Goal: Task Accomplishment & Management: Use online tool/utility

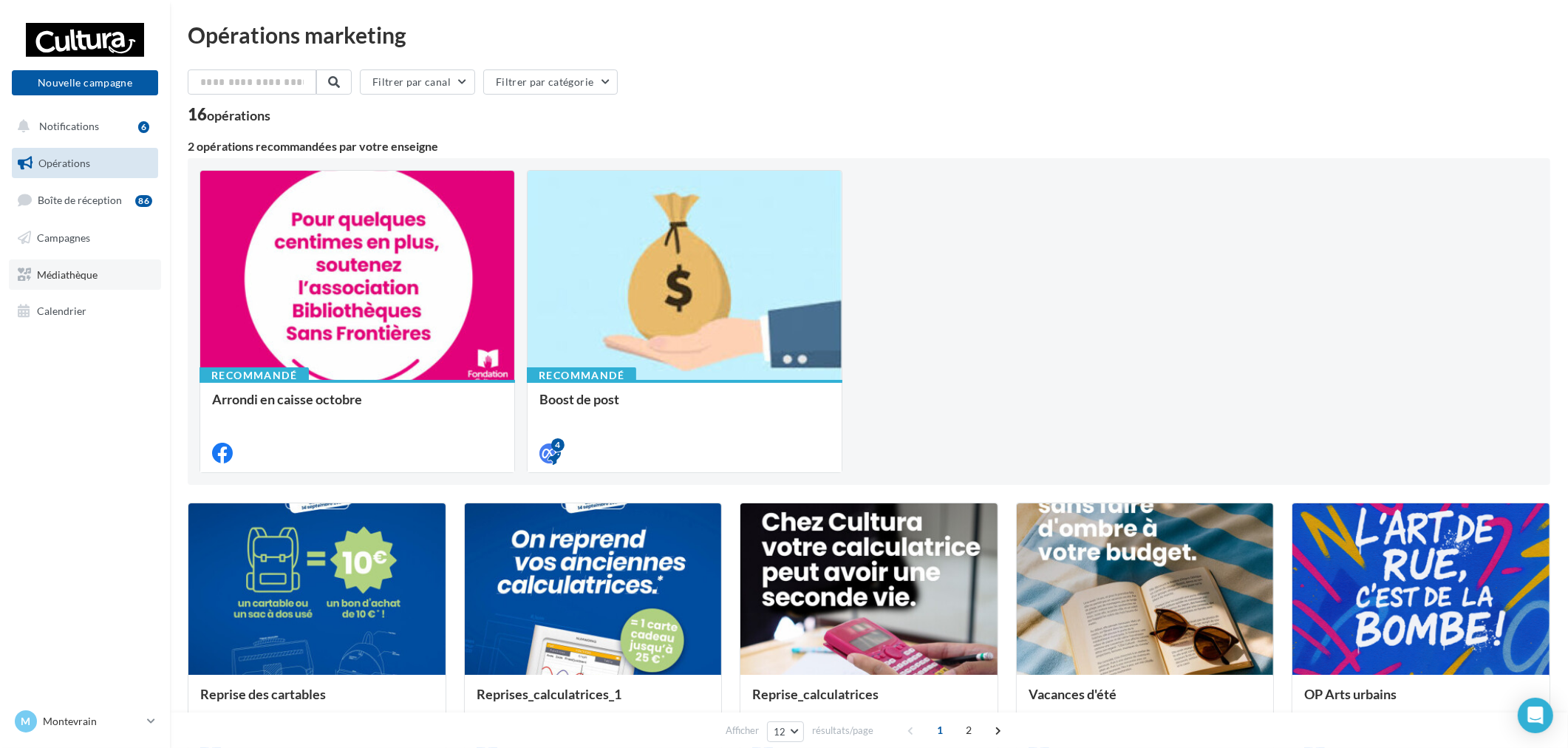
click at [96, 279] on link "Médiathèque" at bounding box center [85, 274] width 152 height 31
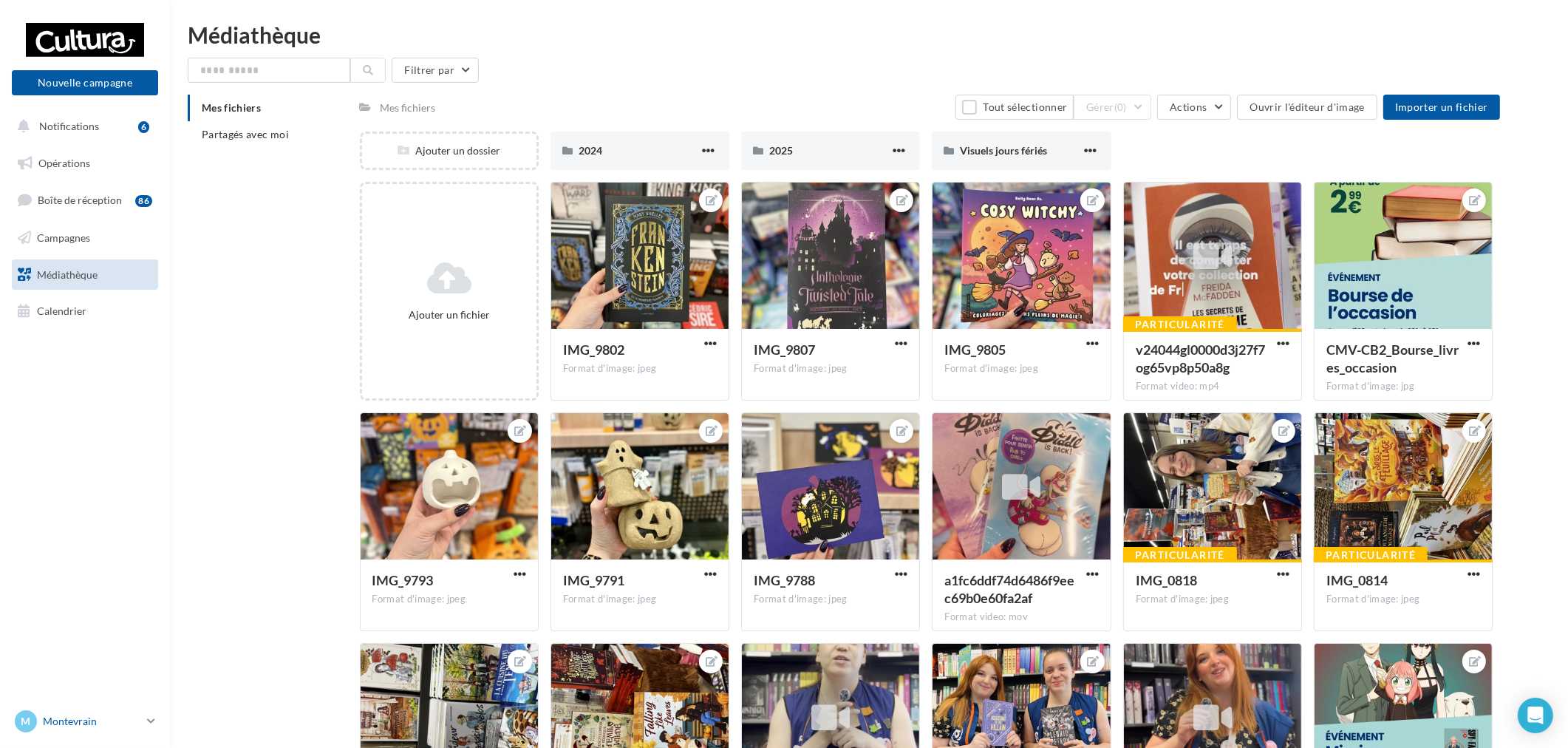
click at [146, 728] on link "M Montevrain [EMAIL_ADDRESS][DOMAIN_NAME]" at bounding box center [85, 721] width 146 height 28
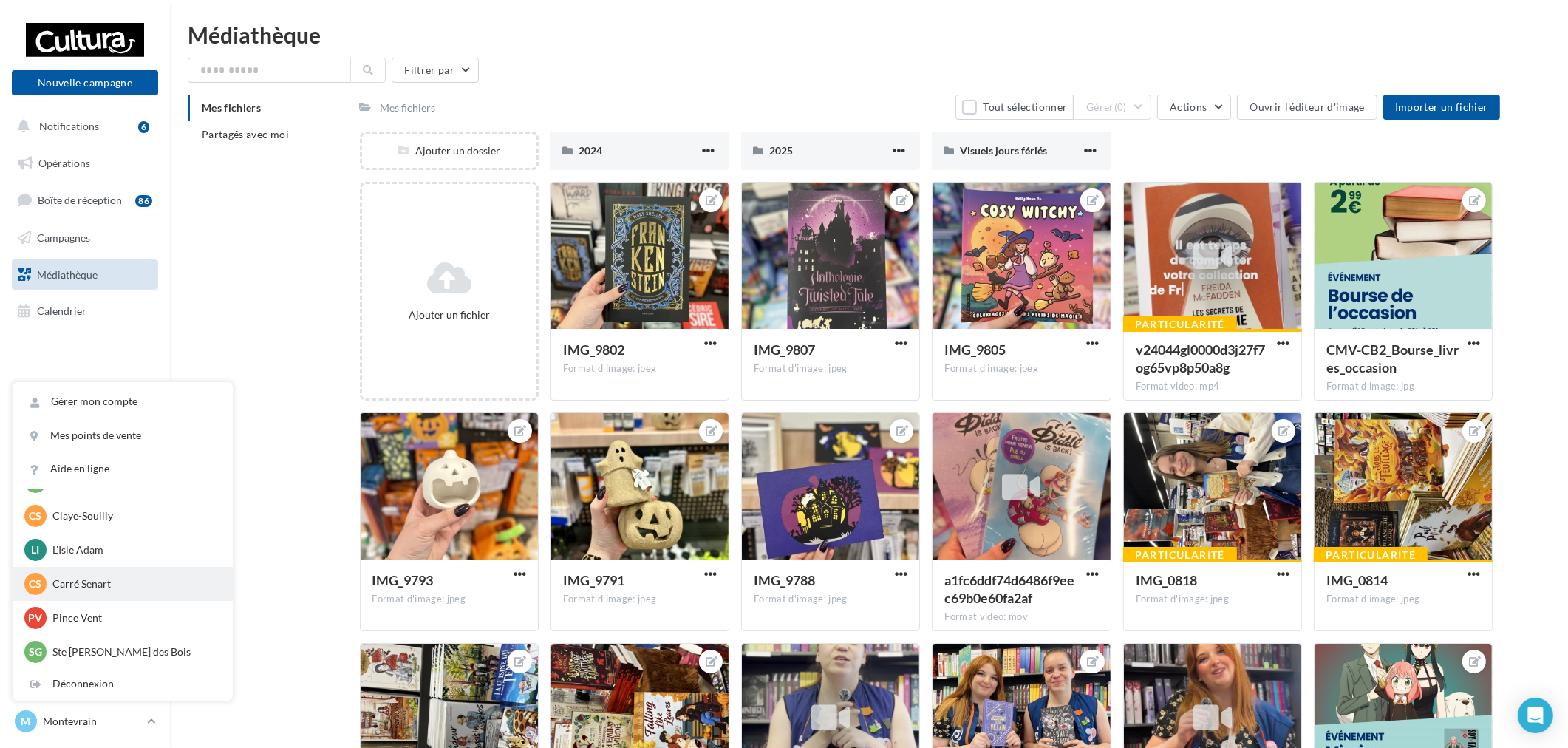
scroll to position [102, 0]
click at [127, 548] on p "L'Isle Adam" at bounding box center [133, 547] width 162 height 14
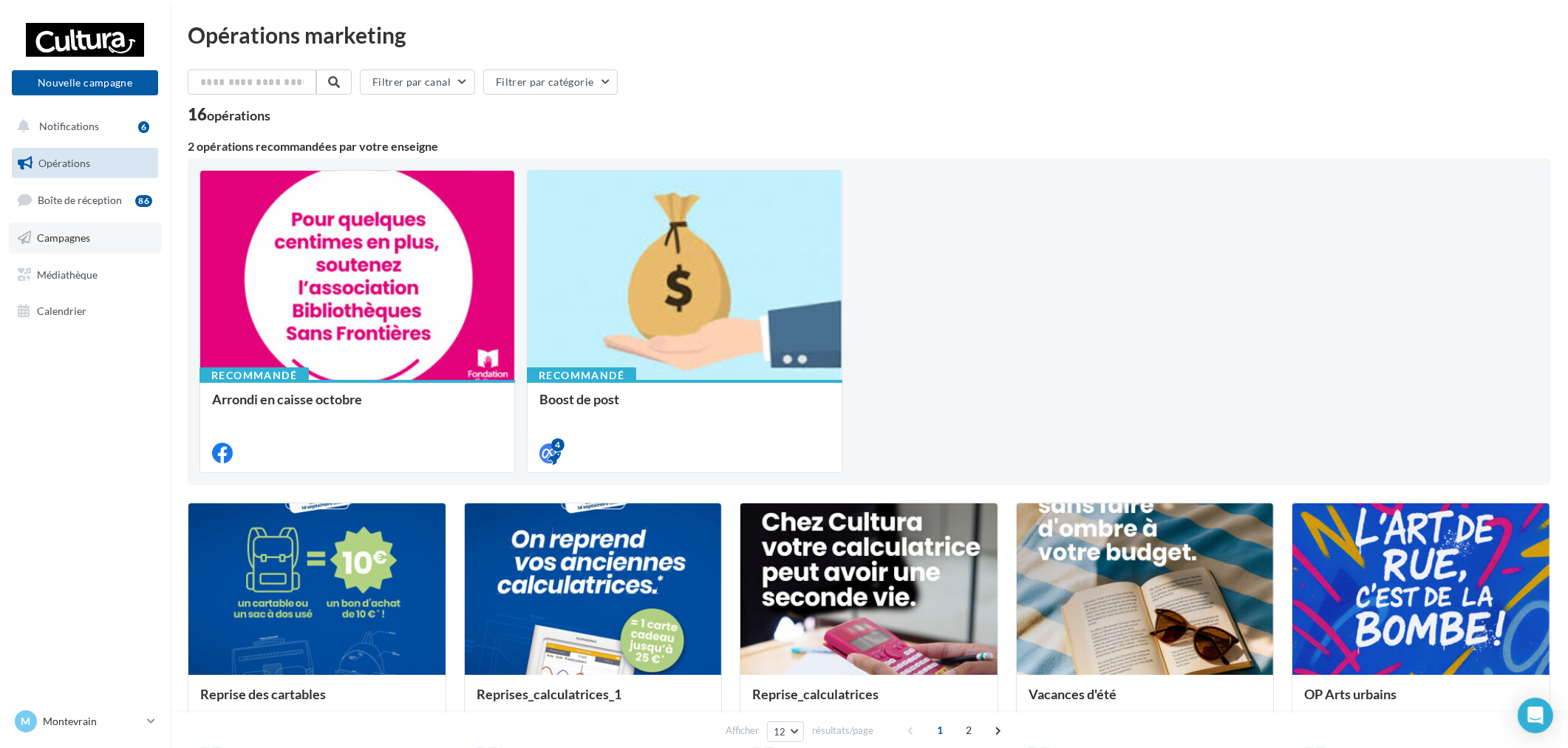
click at [77, 233] on span "Campagnes" at bounding box center [63, 237] width 53 height 12
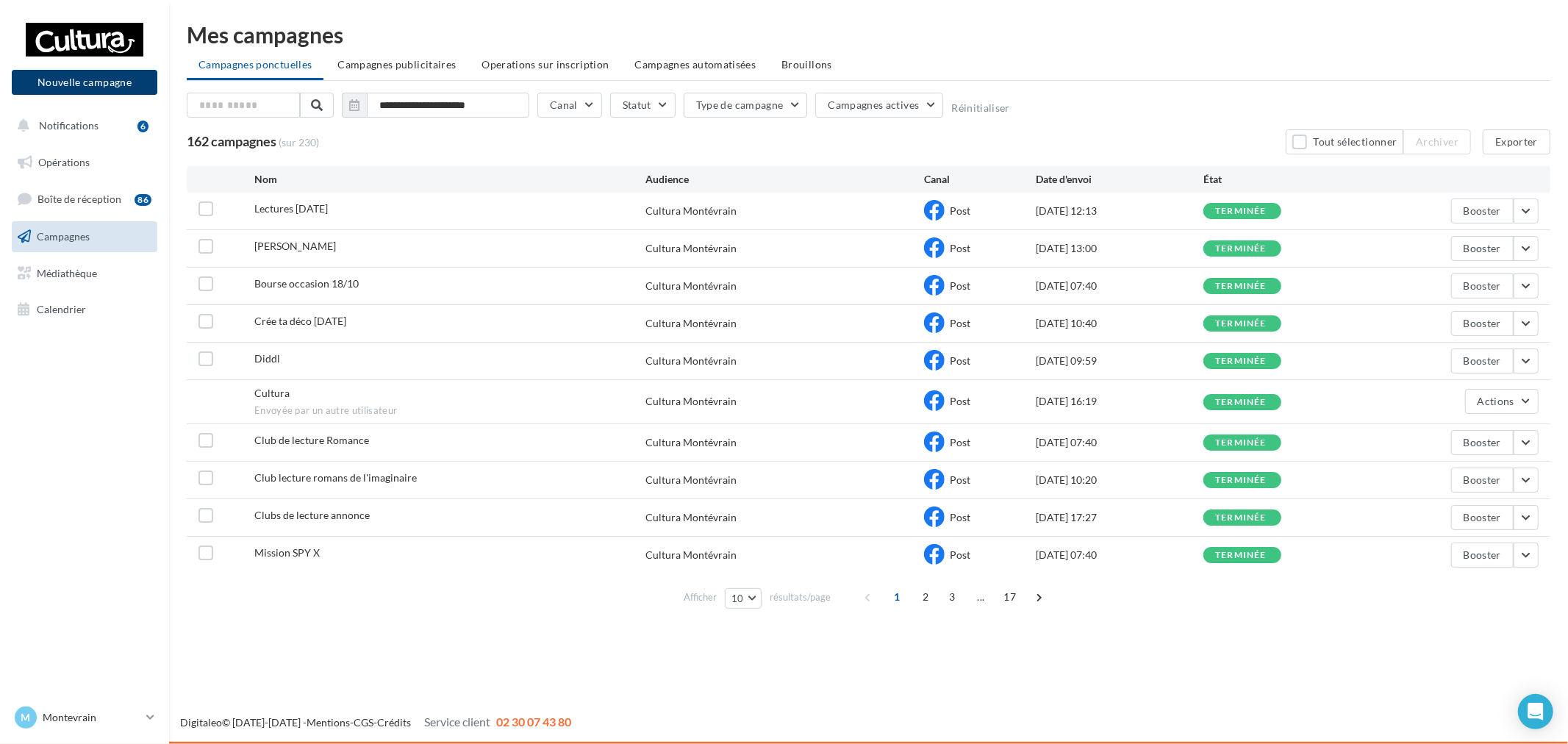
click at [83, 84] on button "Nouvelle campagne" at bounding box center [85, 82] width 146 height 25
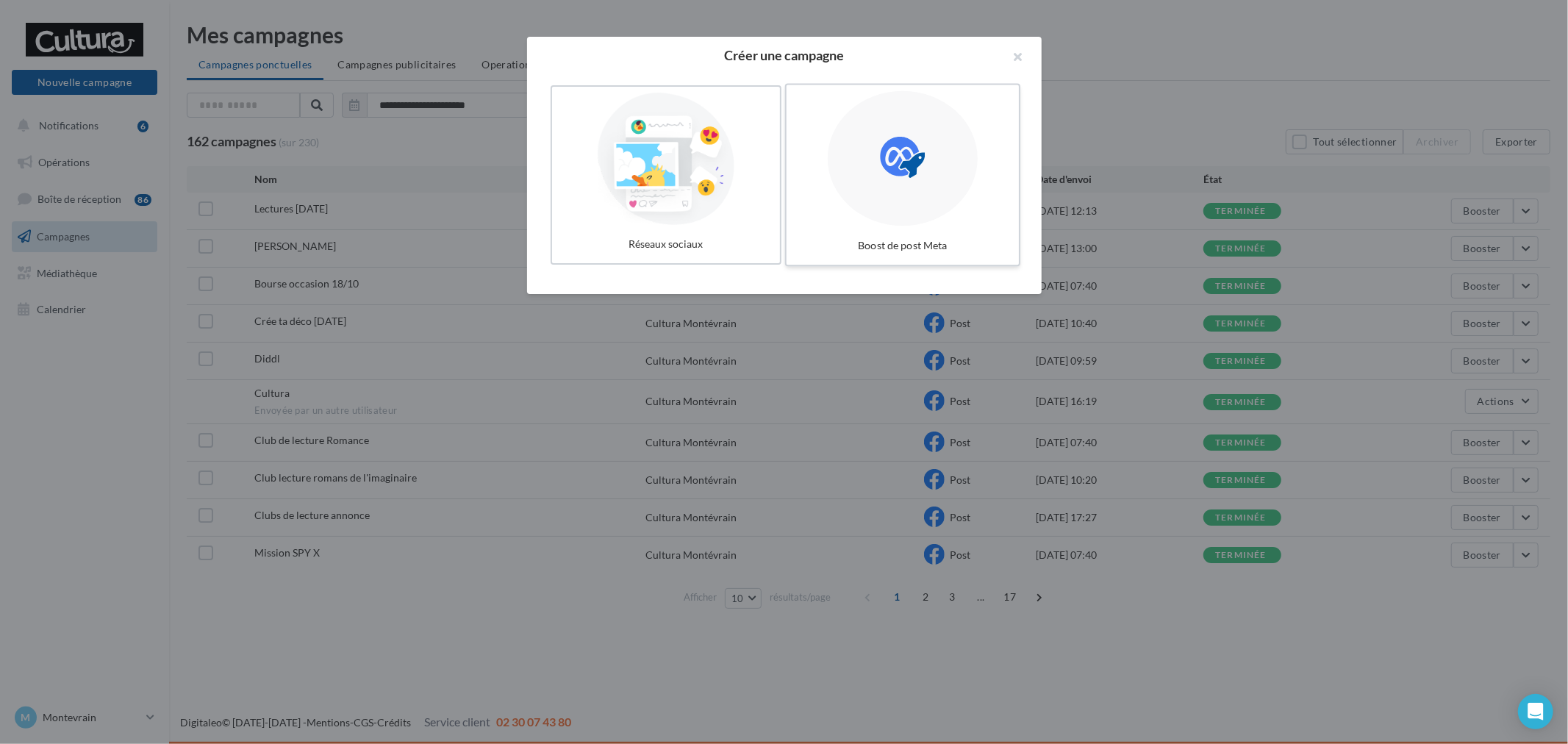
click at [841, 100] on label "Boost de post Meta" at bounding box center [902, 174] width 235 height 183
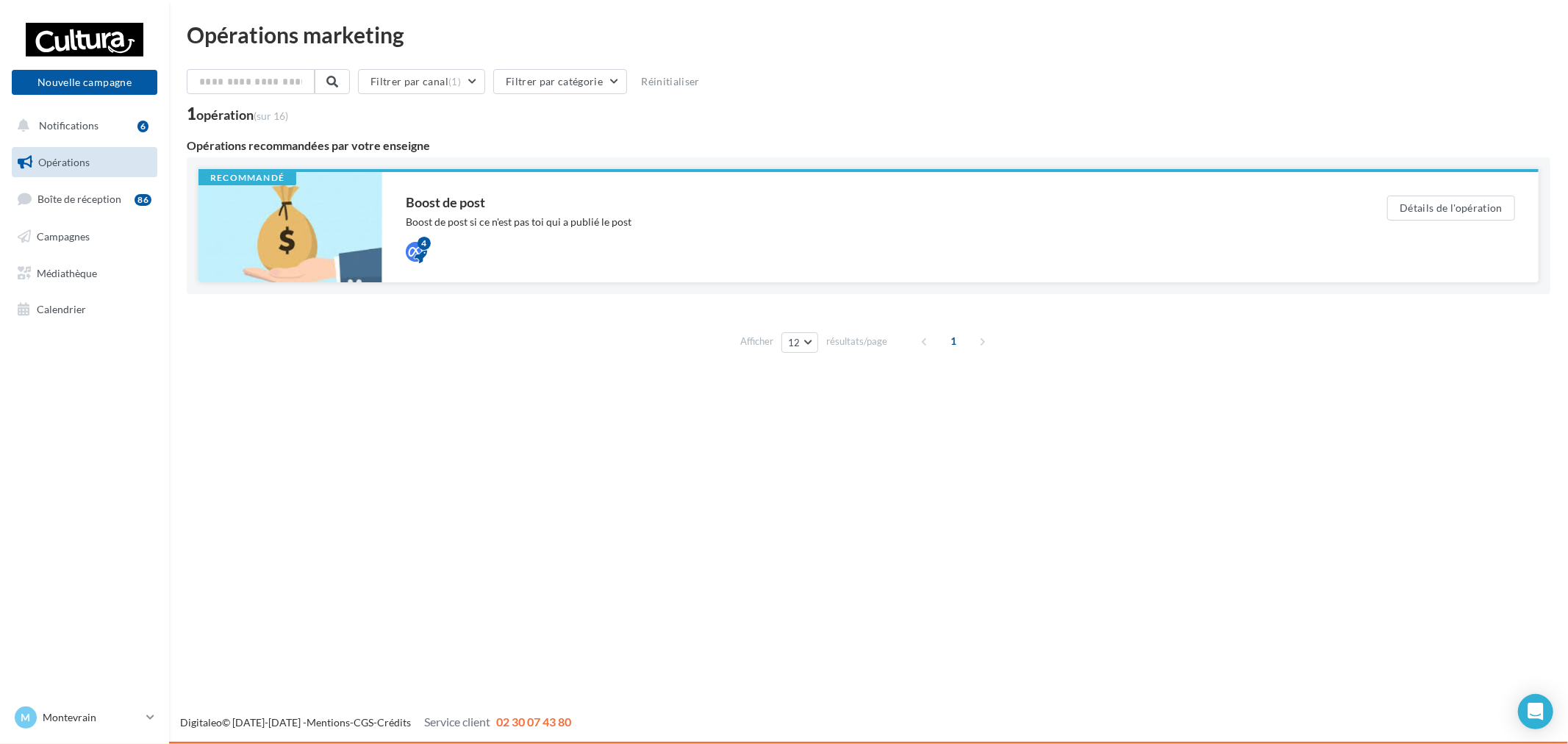
click at [954, 192] on div "Boost de post Boost de post si ce n'est pas toi qui a publié le post 4" at bounding box center [873, 227] width 982 height 110
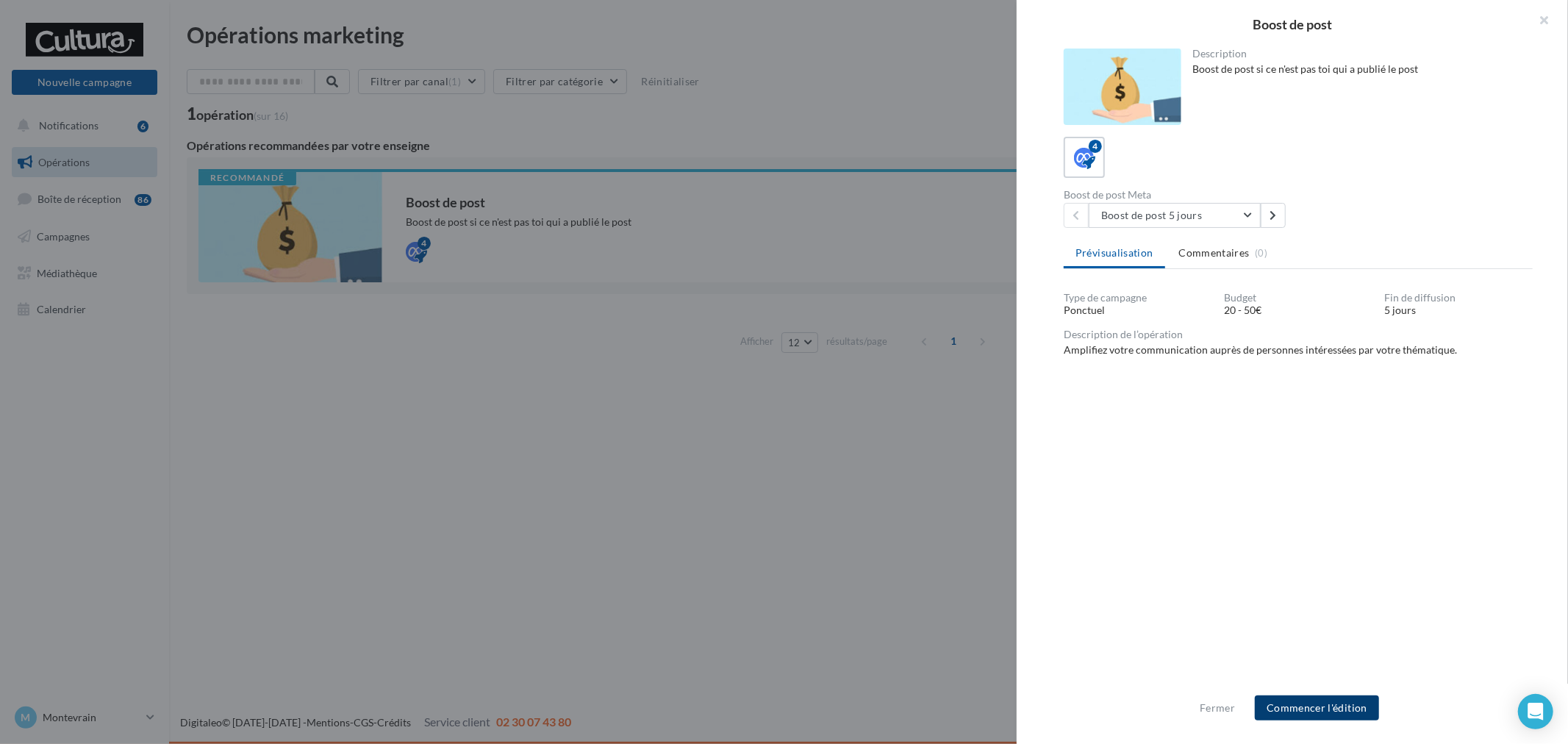
click at [1326, 709] on button "Commencer l'édition" at bounding box center [1318, 708] width 124 height 25
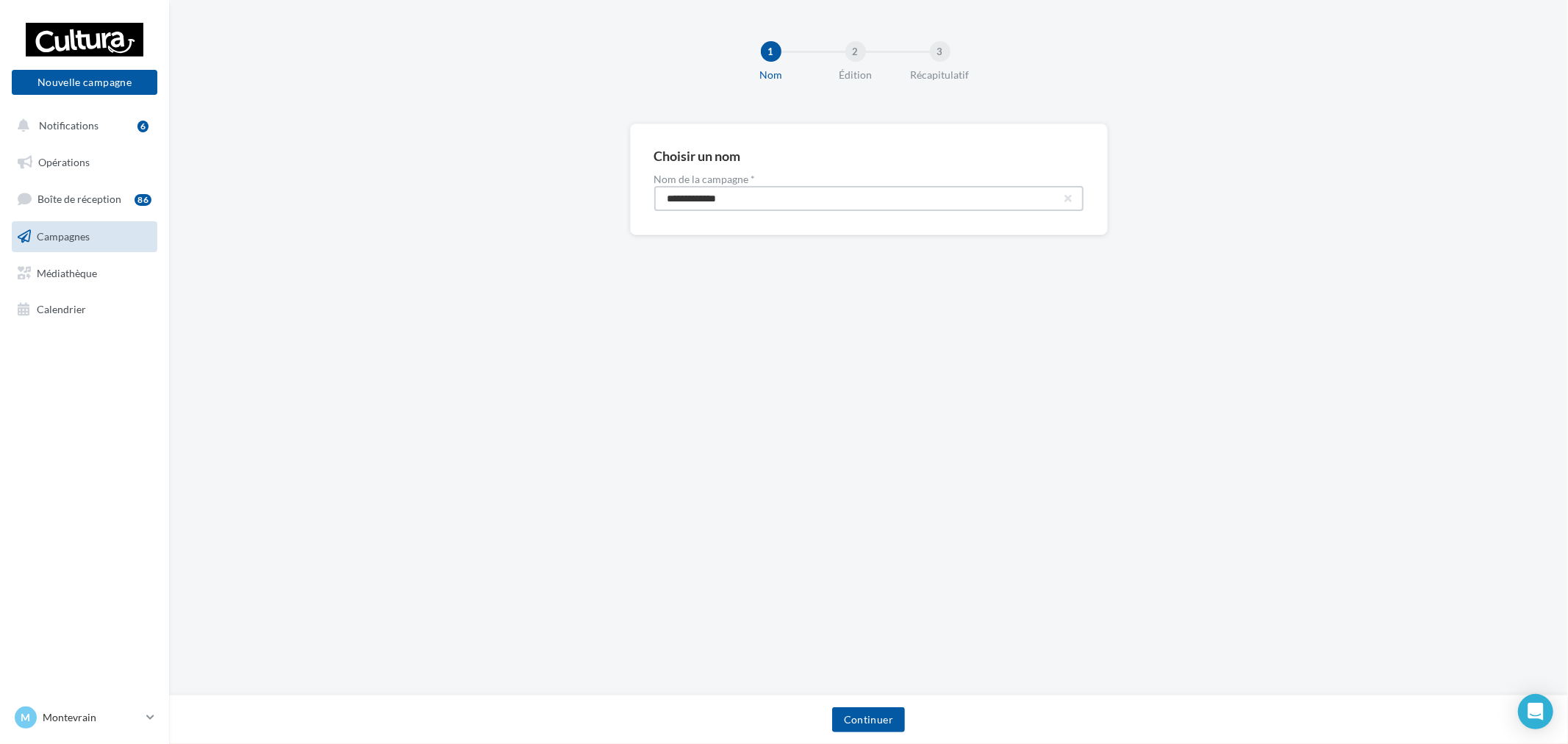
click at [799, 193] on input "**********" at bounding box center [869, 198] width 429 height 25
type input "**********"
click at [881, 708] on button "Continuer" at bounding box center [869, 719] width 73 height 25
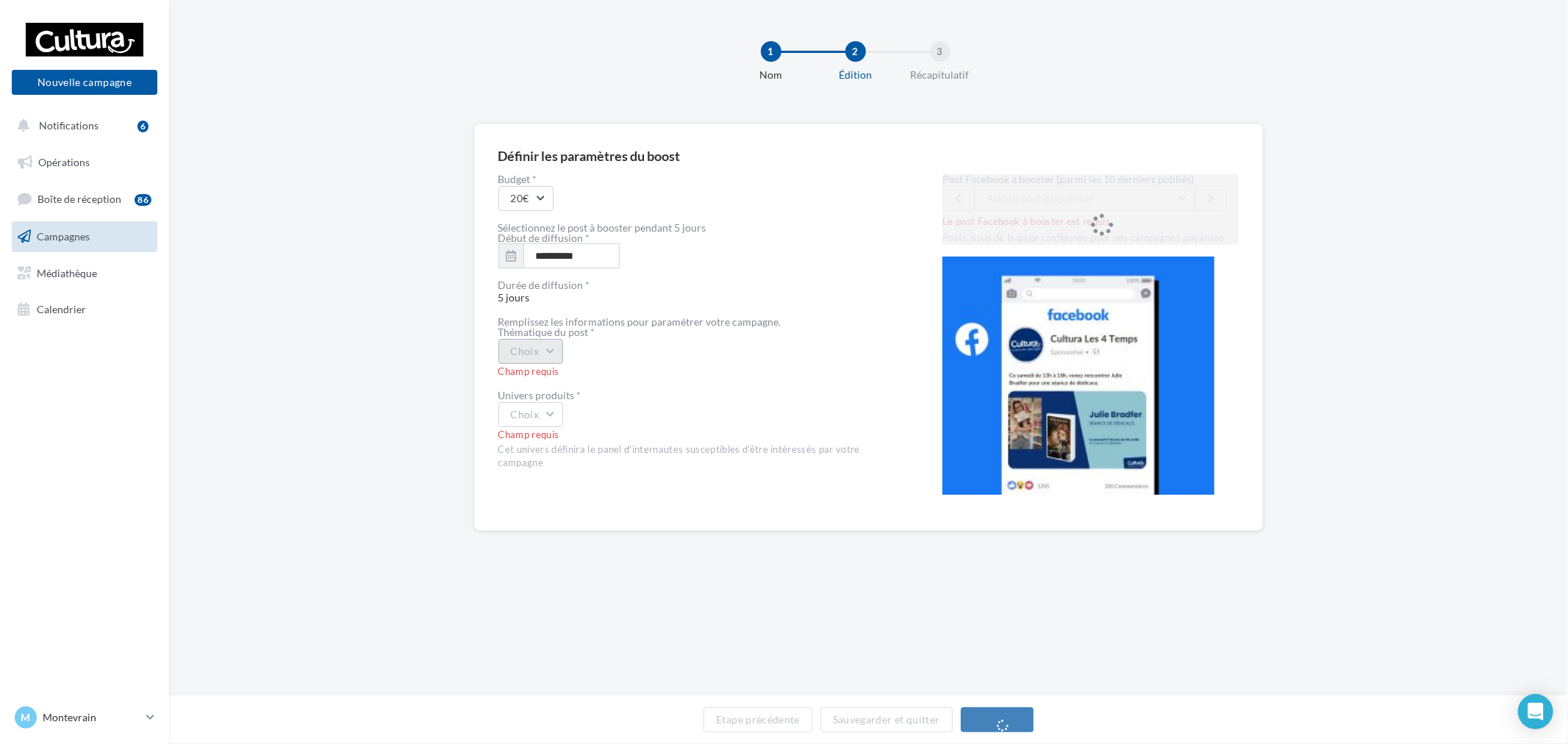
click at [546, 350] on button "Choix" at bounding box center [531, 351] width 65 height 25
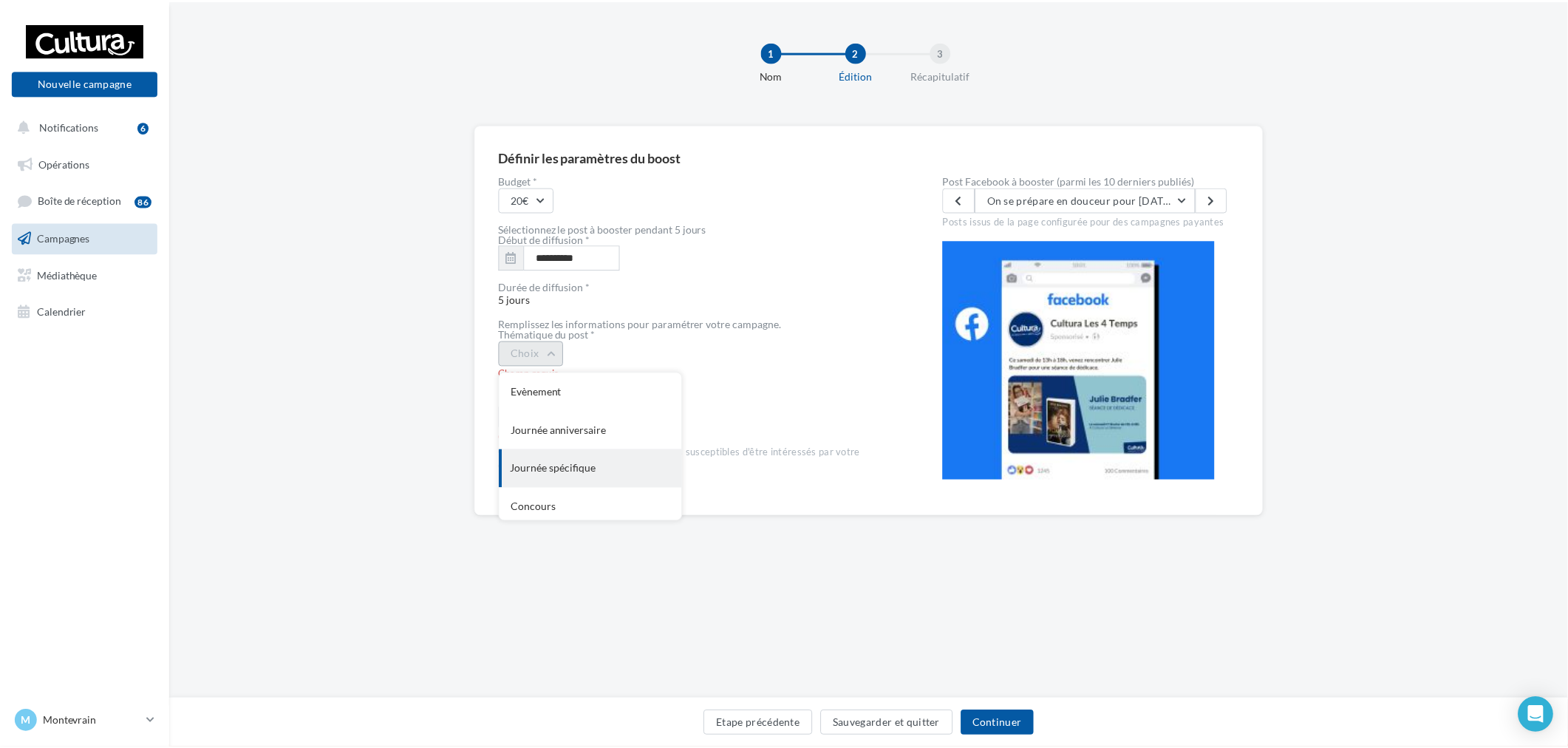
scroll to position [159, 0]
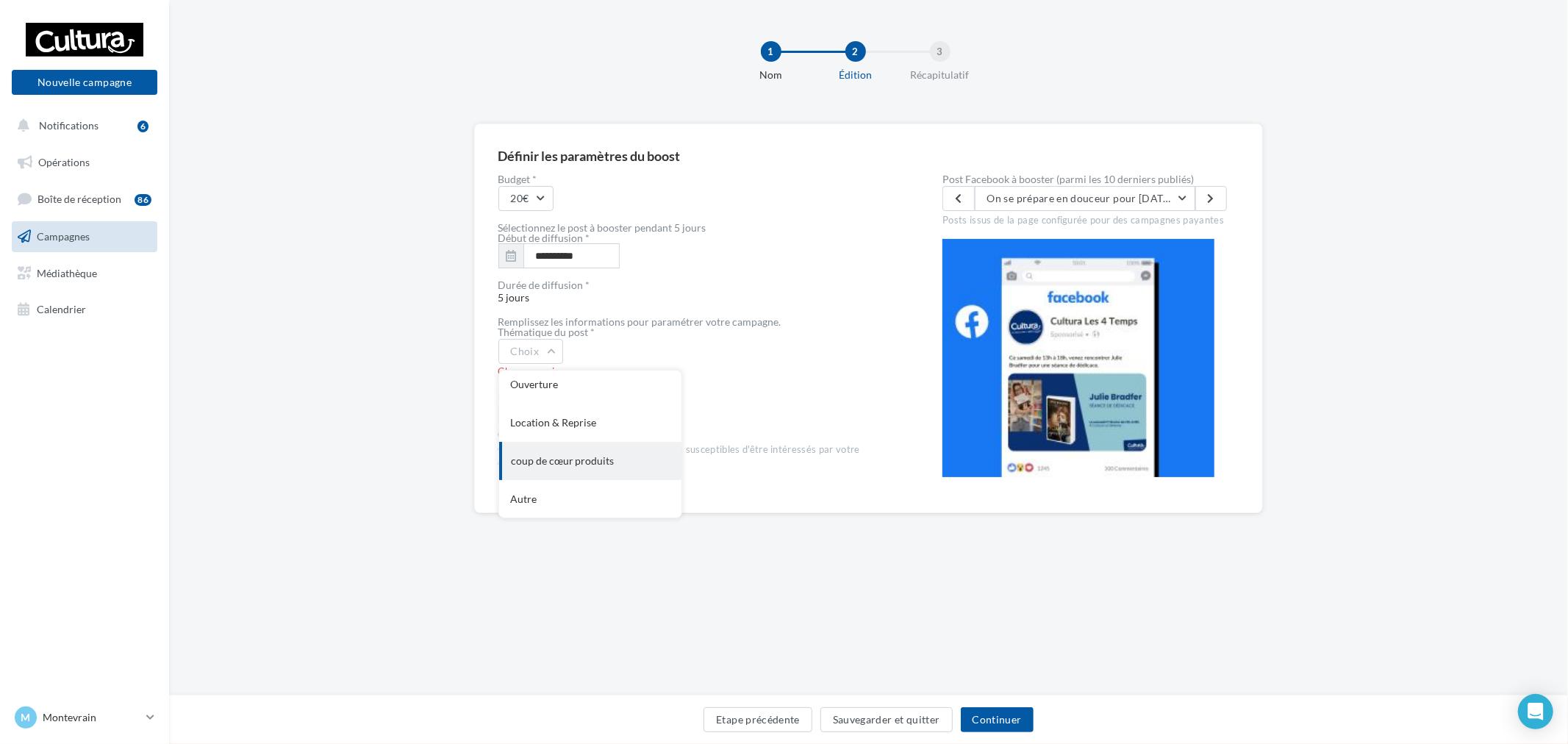
click at [592, 446] on div "coup de cœur produits" at bounding box center [590, 461] width 182 height 38
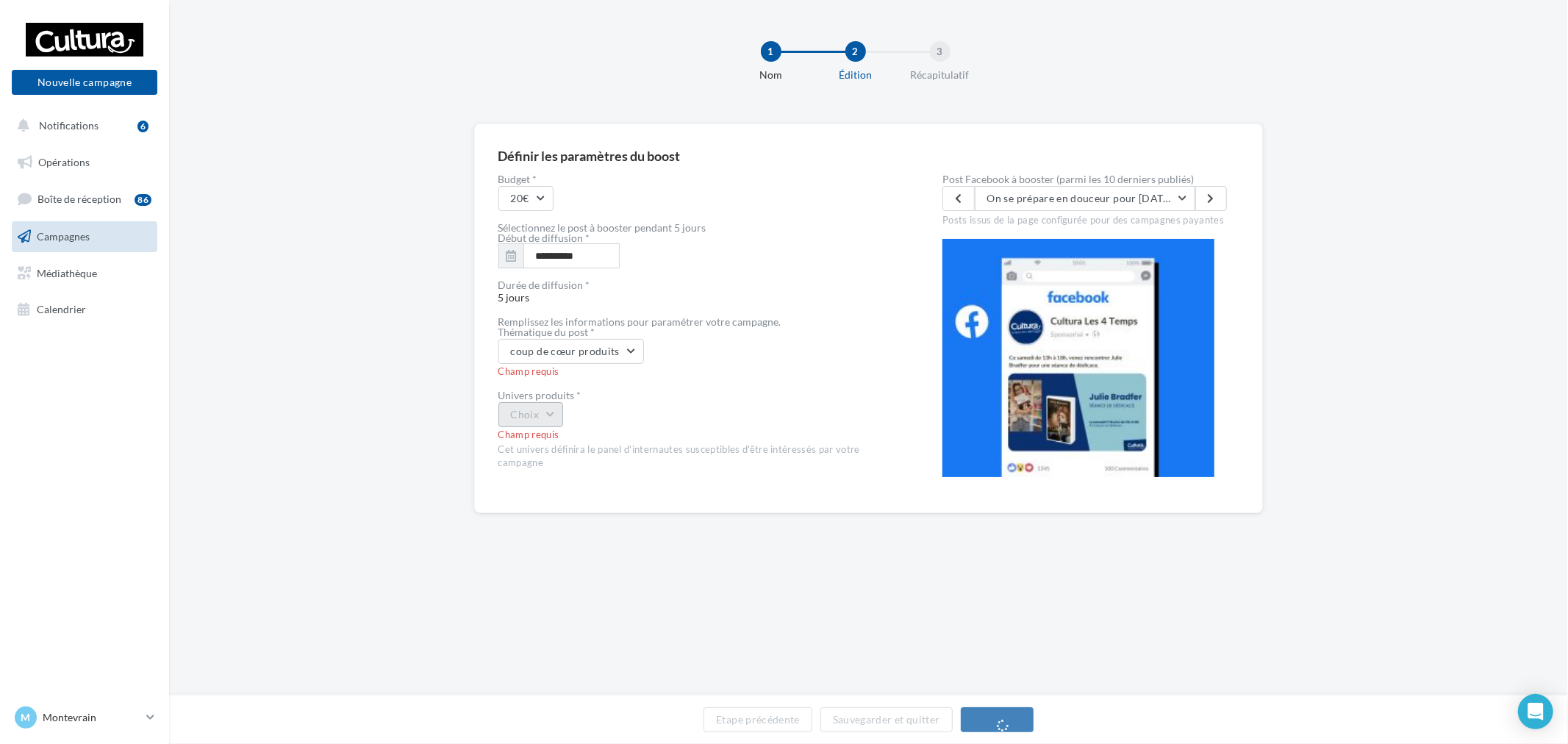
click at [548, 406] on button "Choix" at bounding box center [531, 414] width 65 height 25
click at [570, 445] on div "Livre" at bounding box center [590, 453] width 182 height 38
click at [1033, 190] on button "On se prépare en douceur pour [DATE] avec des lectures frissonnantes et des col…" at bounding box center [1085, 198] width 221 height 25
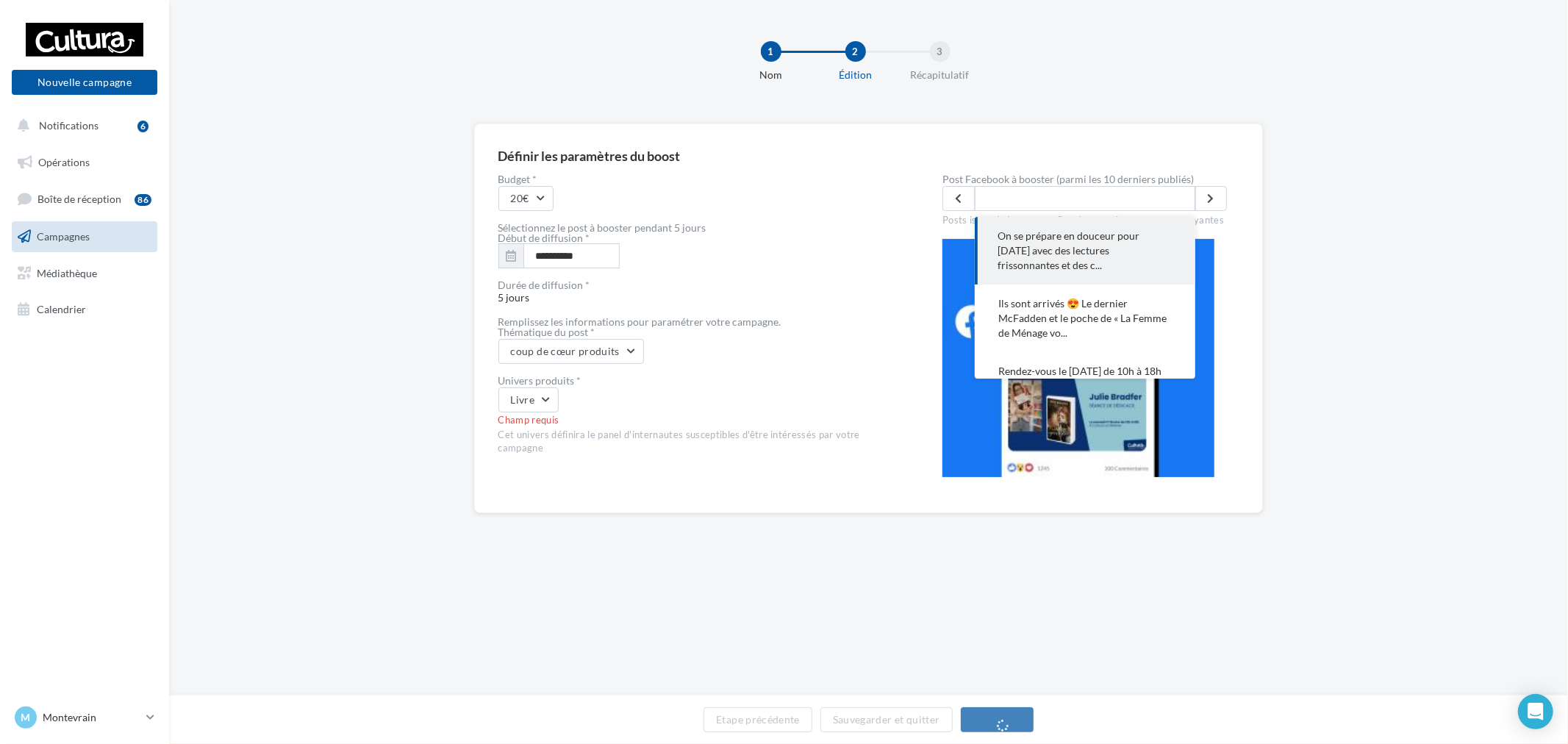
click at [1045, 252] on span "On se prépare en douceur pour [DATE] avec des lectures frissonnantes et des c..." at bounding box center [1085, 250] width 174 height 44
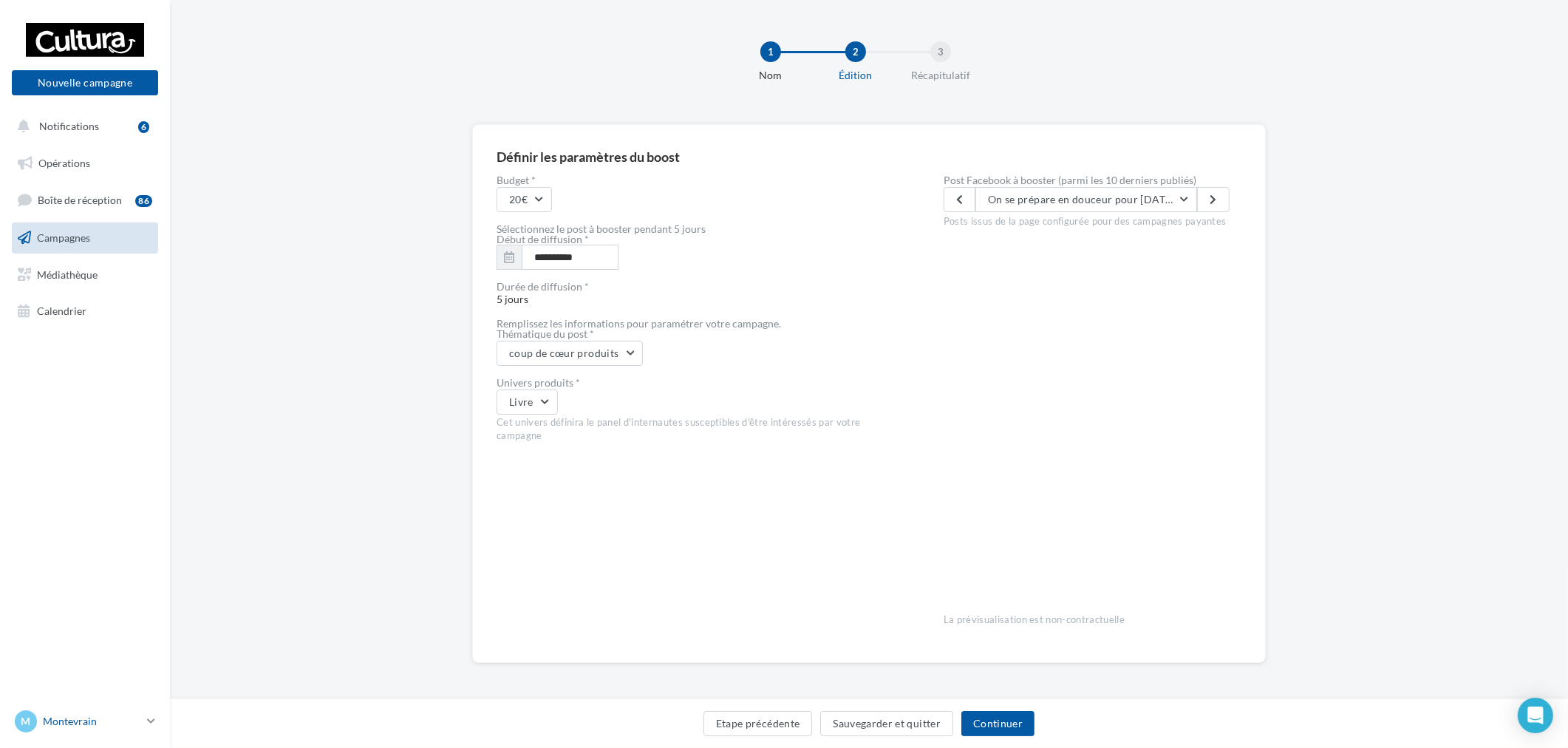
click at [127, 732] on div "M Montevrain [EMAIL_ADDRESS][DOMAIN_NAME]" at bounding box center [78, 721] width 127 height 22
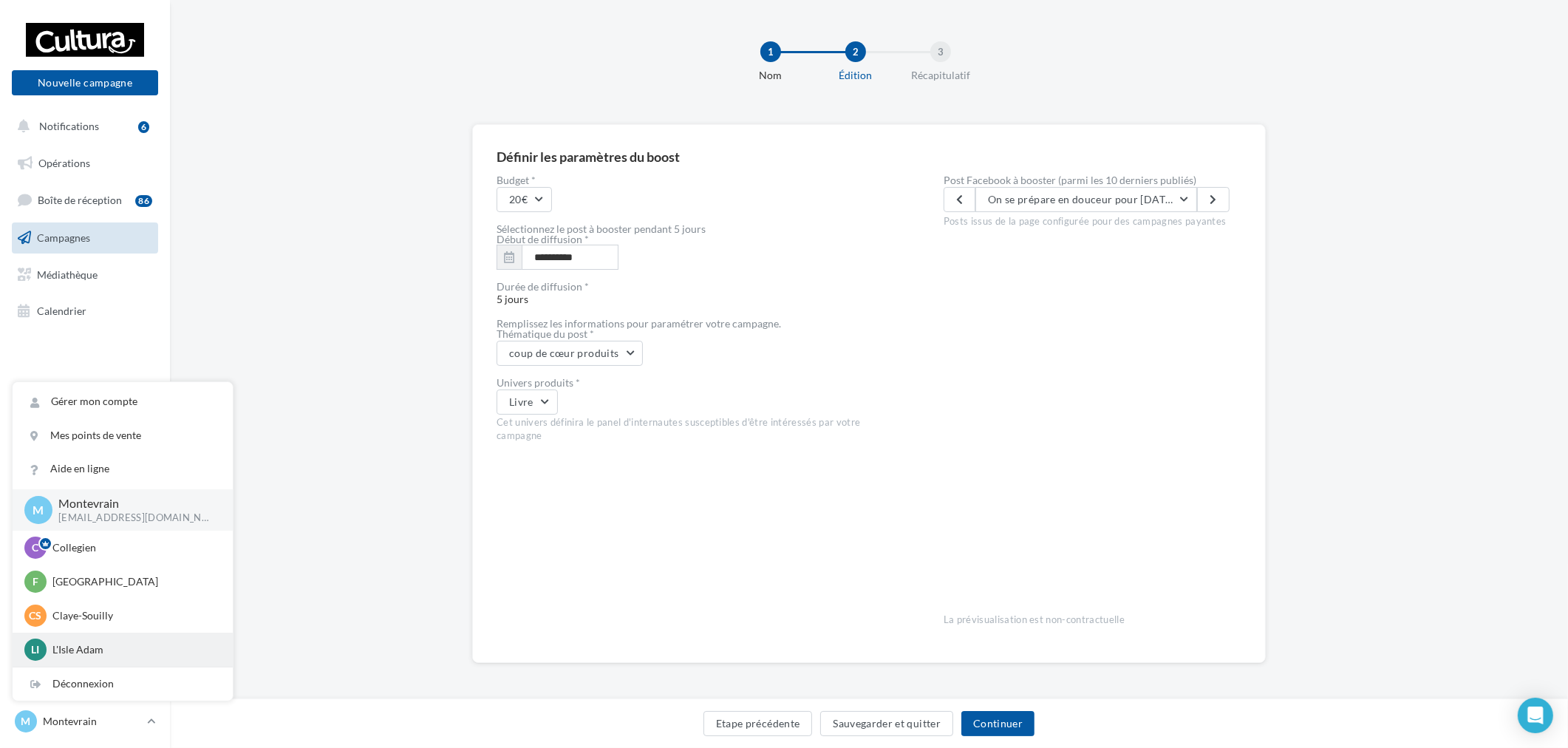
scroll to position [82, 0]
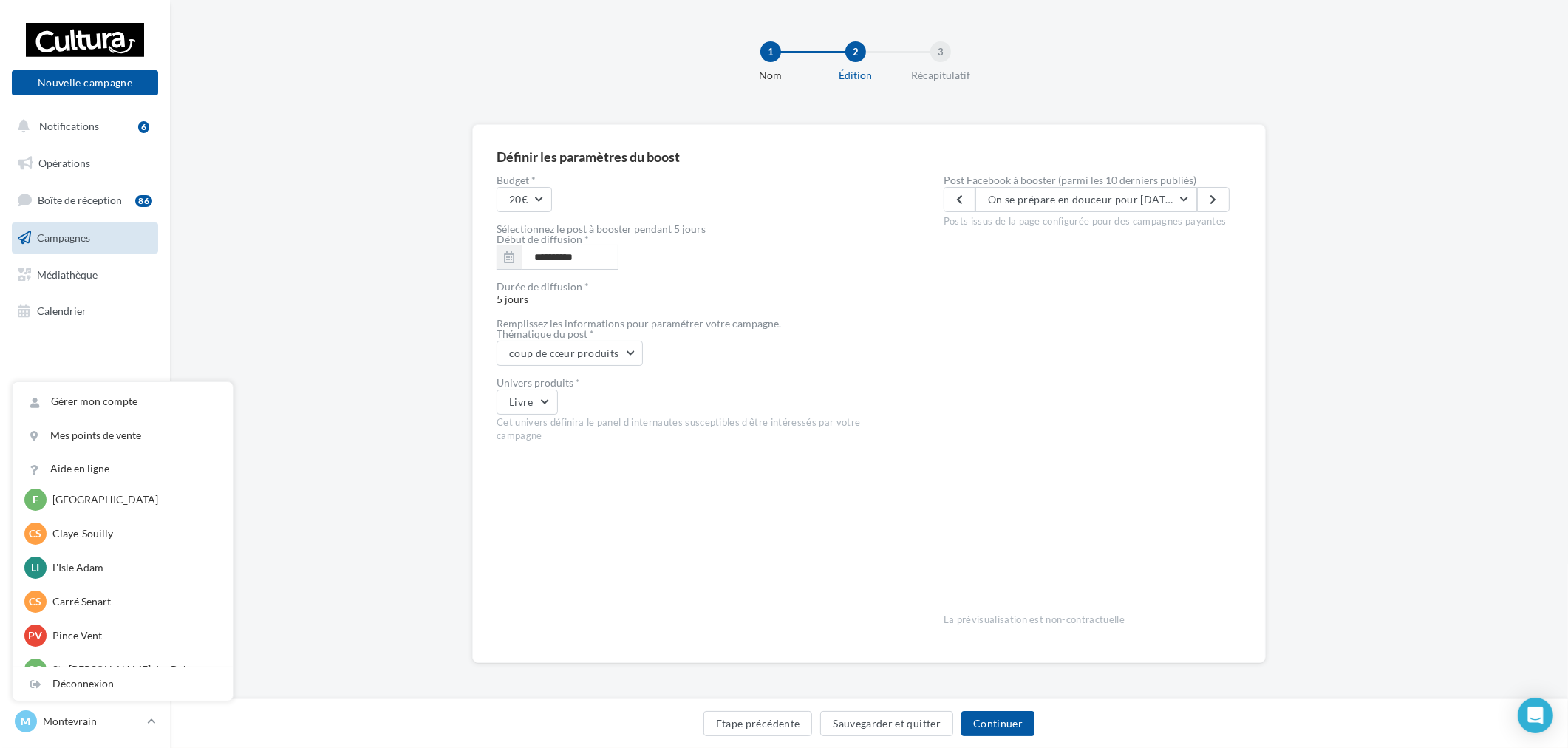
click at [695, 541] on div "**********" at bounding box center [696, 407] width 399 height 464
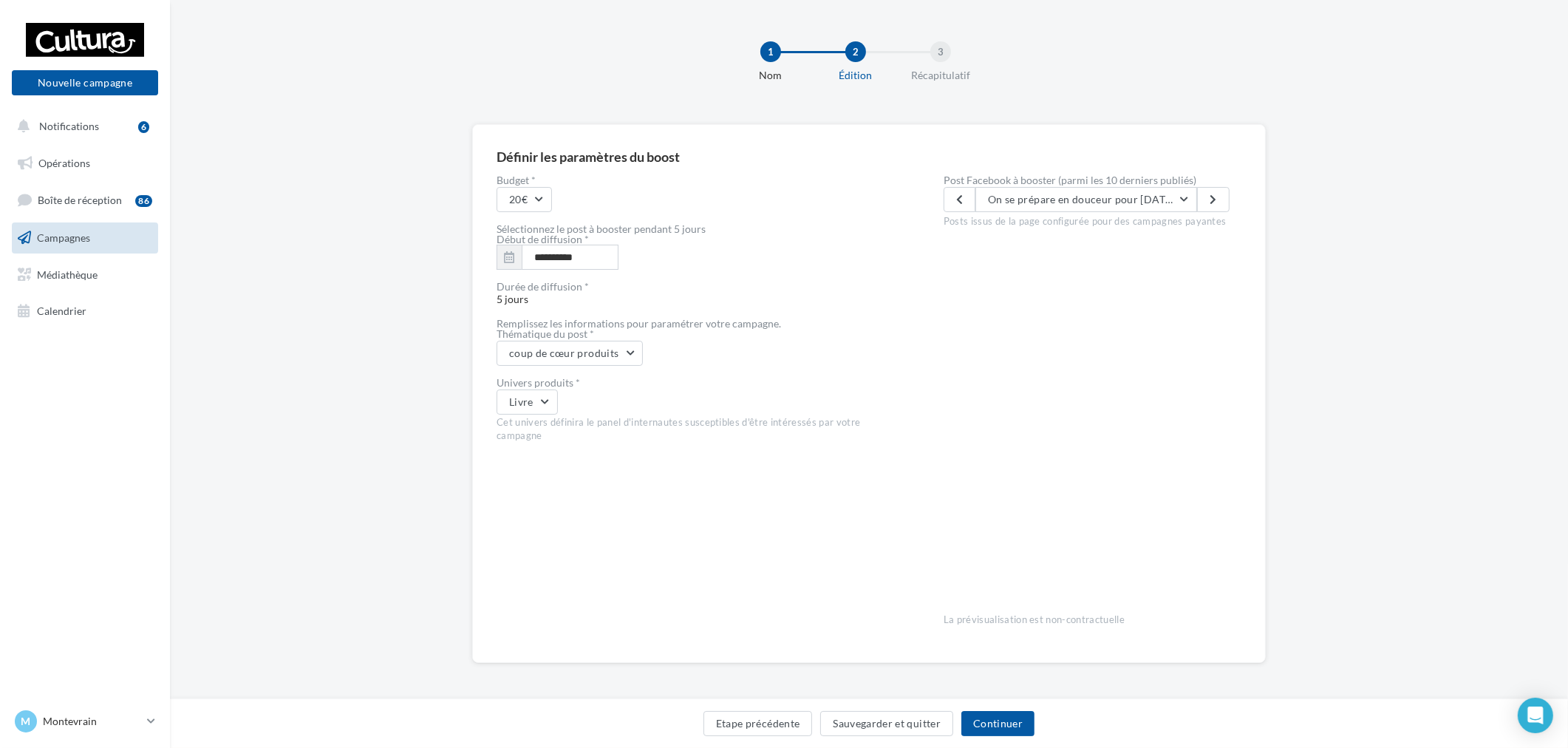
drag, startPoint x: 1216, startPoint y: 410, endPoint x: 1216, endPoint y: 438, distance: 28.0
click at [1216, 438] on div "Post Facebook à booster (parmi les 10 derniers publiés) On se prépare en douceu…" at bounding box center [1092, 407] width 298 height 464
click at [1361, 431] on div "**********" at bounding box center [869, 417] width 1398 height 586
click at [131, 719] on p "Montevrain" at bounding box center [91, 721] width 98 height 14
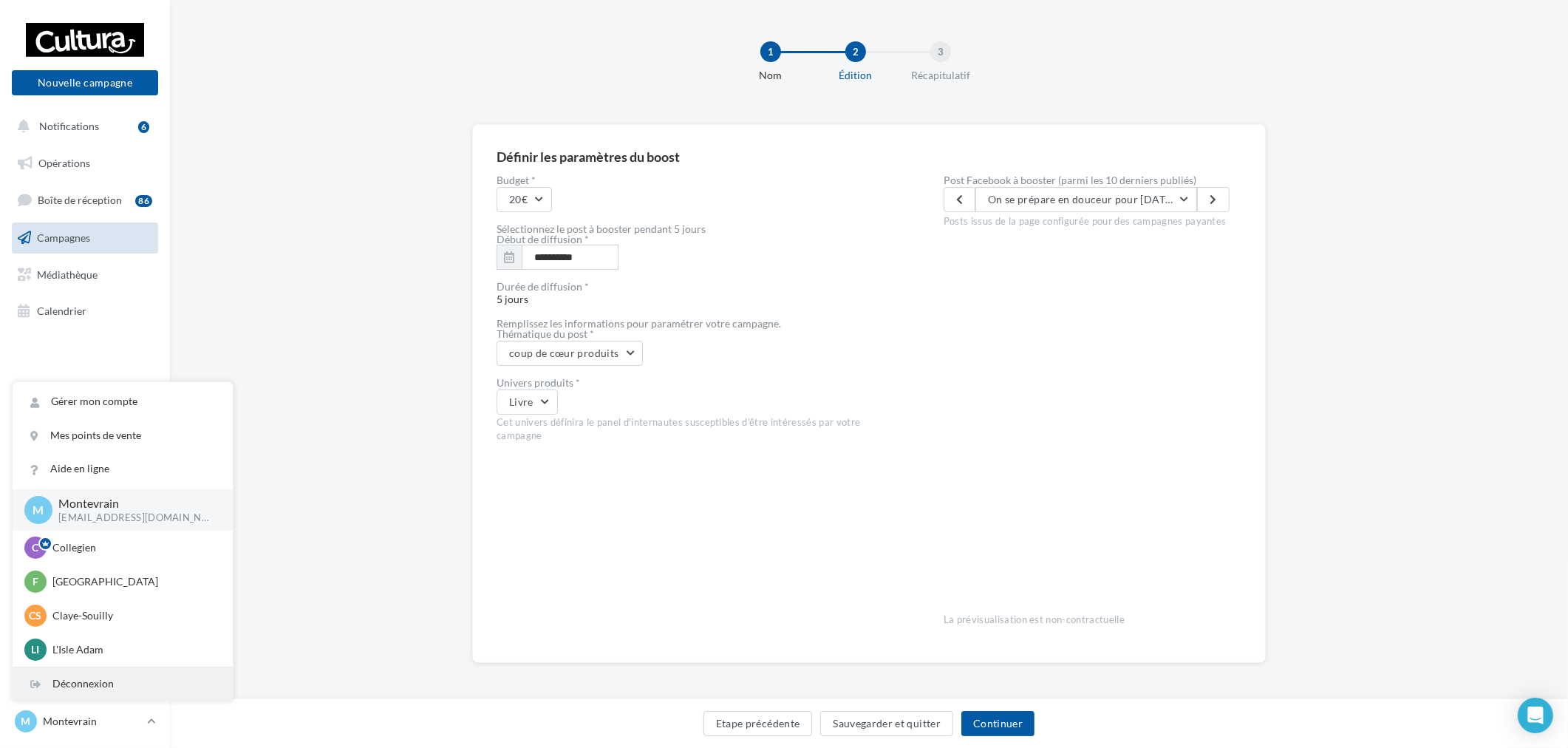
click at [80, 685] on div "Déconnexion" at bounding box center [122, 684] width 220 height 34
